Goal: Task Accomplishment & Management: Use online tool/utility

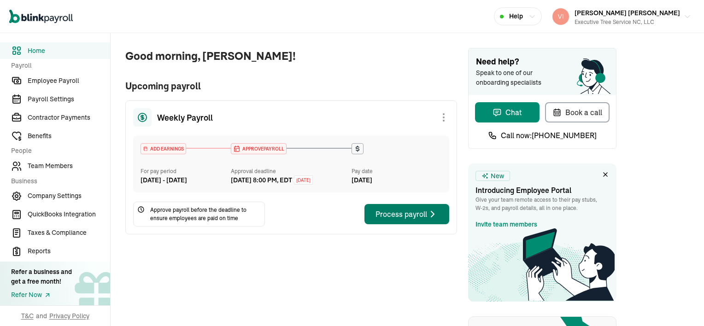
click at [387, 220] on div "Process payroll" at bounding box center [407, 214] width 63 height 11
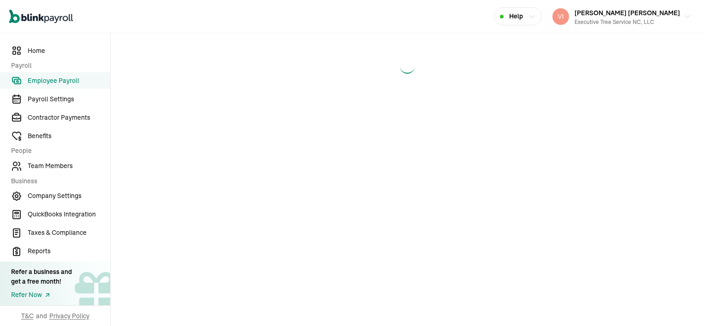
select select "direct_deposit"
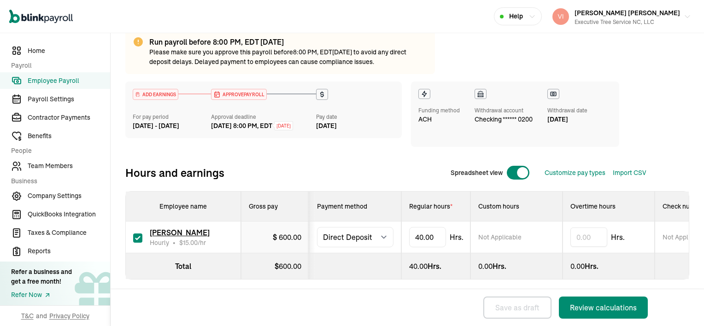
scroll to position [79, 0]
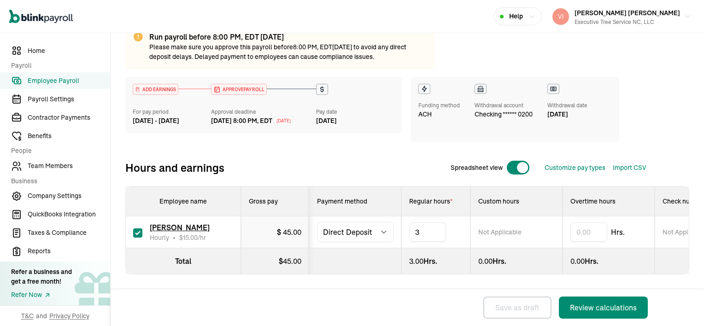
type input "34"
click at [596, 309] on div "Review calculations" at bounding box center [603, 307] width 67 height 11
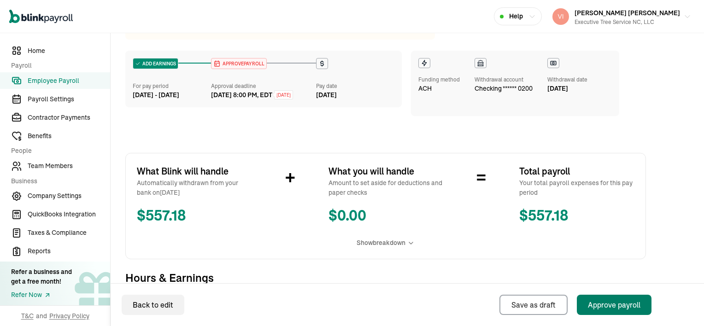
scroll to position [184, 0]
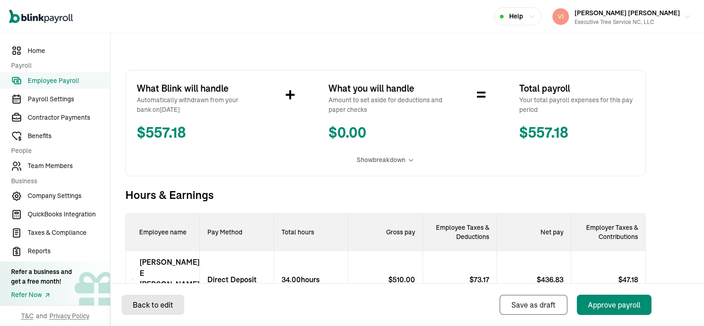
select select "direct_deposit"
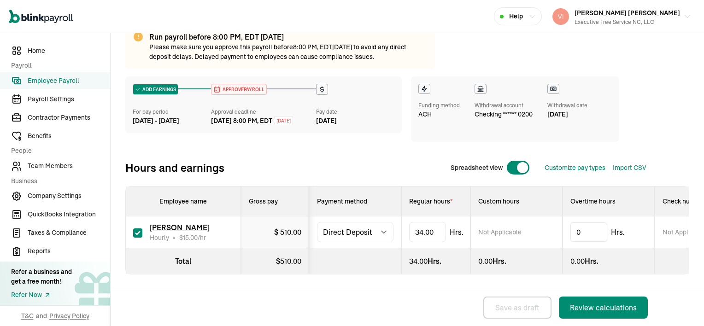
scroll to position [79, 0]
click at [589, 306] on div "Review calculations" at bounding box center [603, 307] width 67 height 11
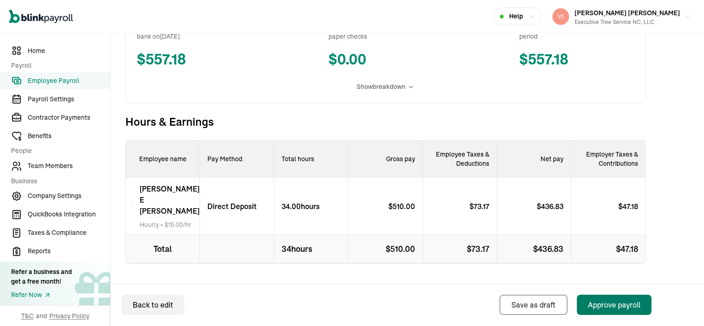
scroll to position [268, 0]
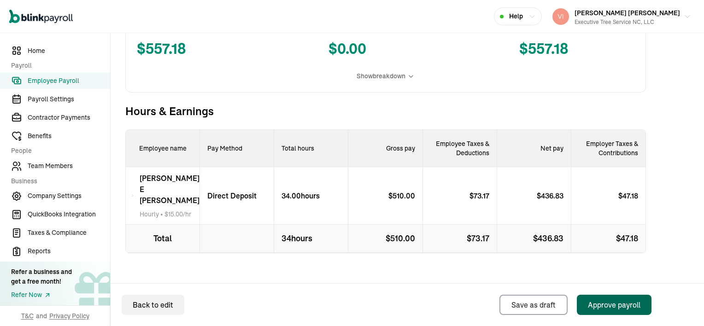
click at [606, 308] on div "Approve payroll" at bounding box center [614, 305] width 53 height 11
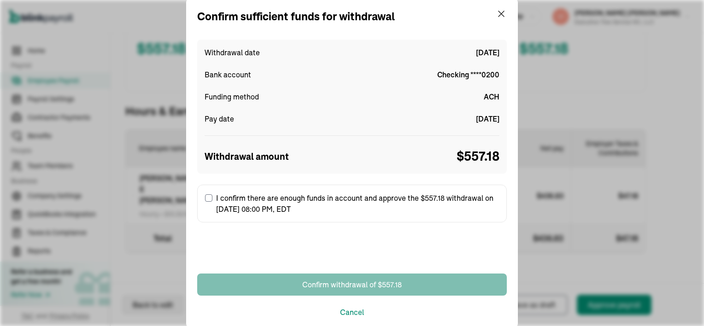
click at [209, 196] on input "I confirm there are enough funds in account and approve the $557.18 withdrawal …" at bounding box center [208, 197] width 7 height 7
checkbox input "true"
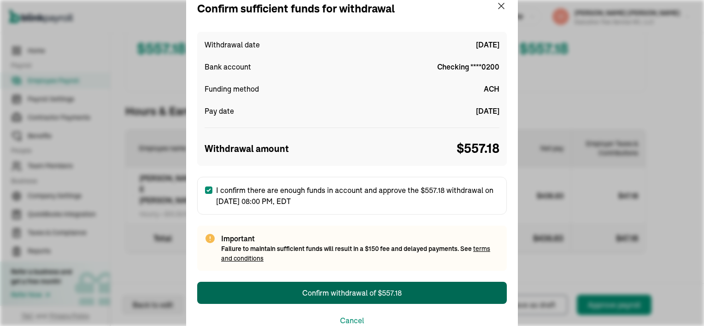
click at [361, 290] on div "Confirm withdrawal of $557.18" at bounding box center [352, 293] width 100 height 11
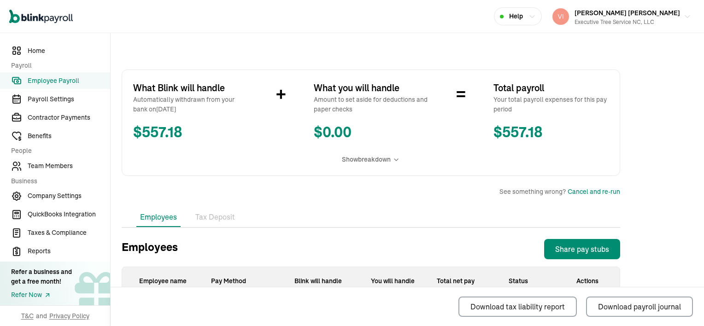
scroll to position [120, 0]
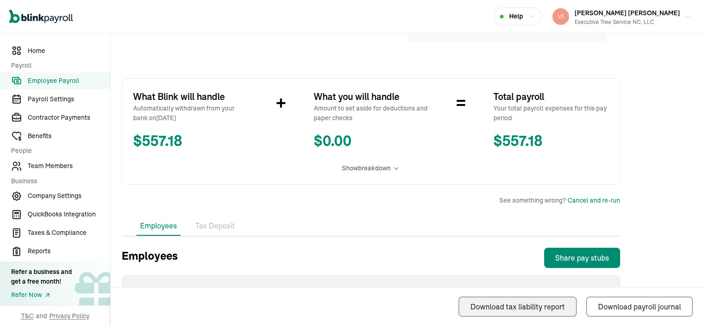
click at [542, 304] on div "Download tax liability report" at bounding box center [517, 306] width 94 height 11
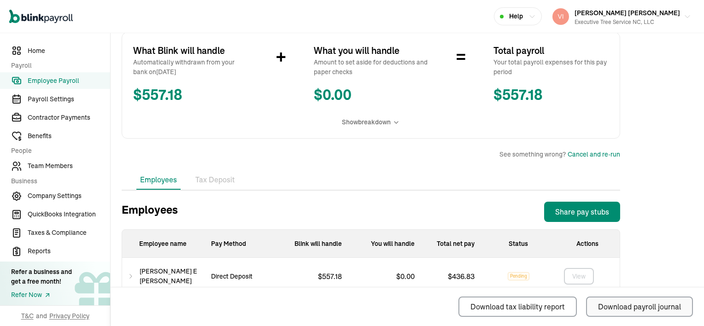
click at [645, 307] on div "Download payroll journal" at bounding box center [639, 306] width 83 height 11
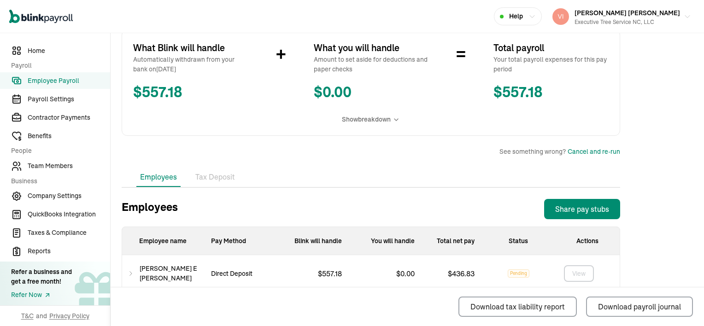
scroll to position [120, 0]
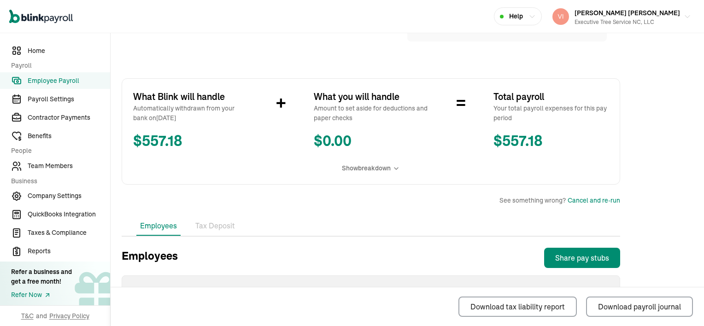
click at [673, 29] on div "Open main menu Help [PERSON_NAME] [PERSON_NAME] Executive Tree Service NC, LLC" at bounding box center [352, 16] width 704 height 33
click at [81, 82] on span "Employee Payroll" at bounding box center [69, 81] width 82 height 10
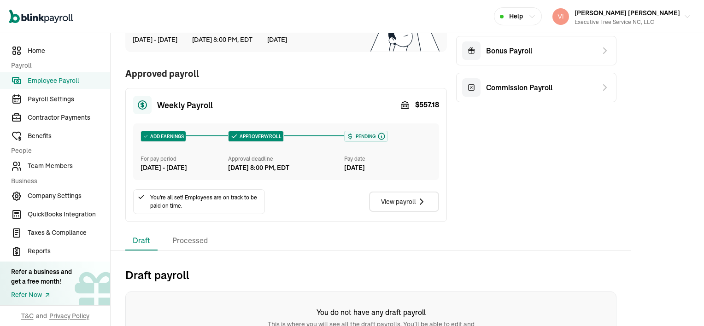
scroll to position [92, 0]
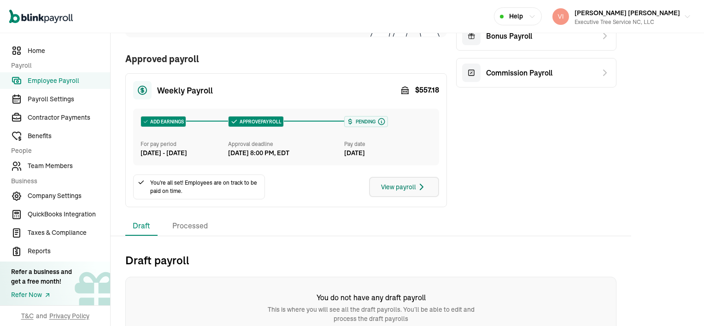
click at [423, 193] on icon "button" at bounding box center [421, 187] width 11 height 11
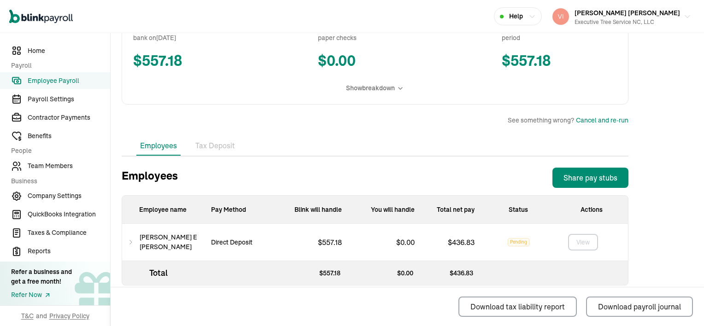
scroll to position [212, 0]
